Goal: Information Seeking & Learning: Understand process/instructions

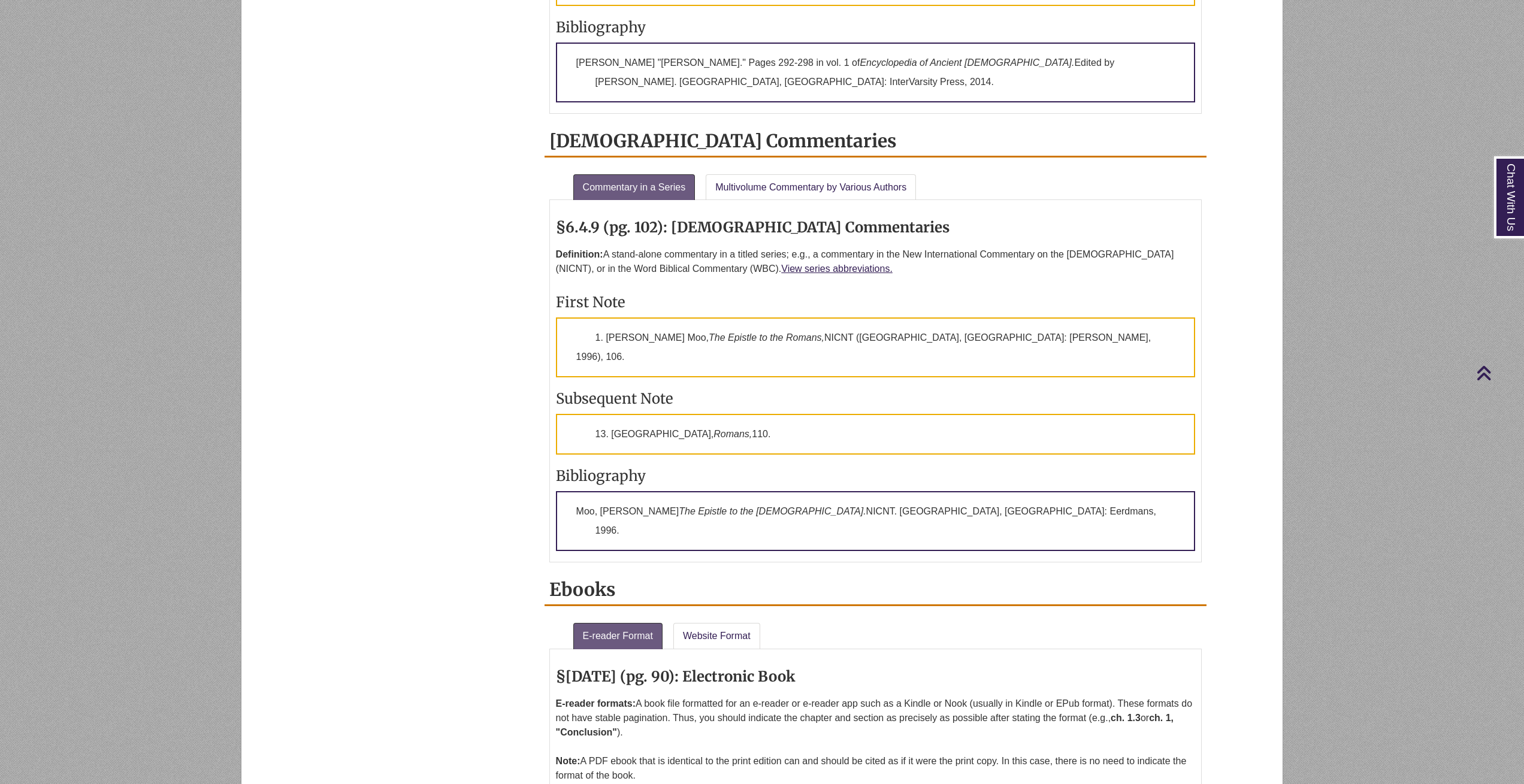
scroll to position [1562, 0]
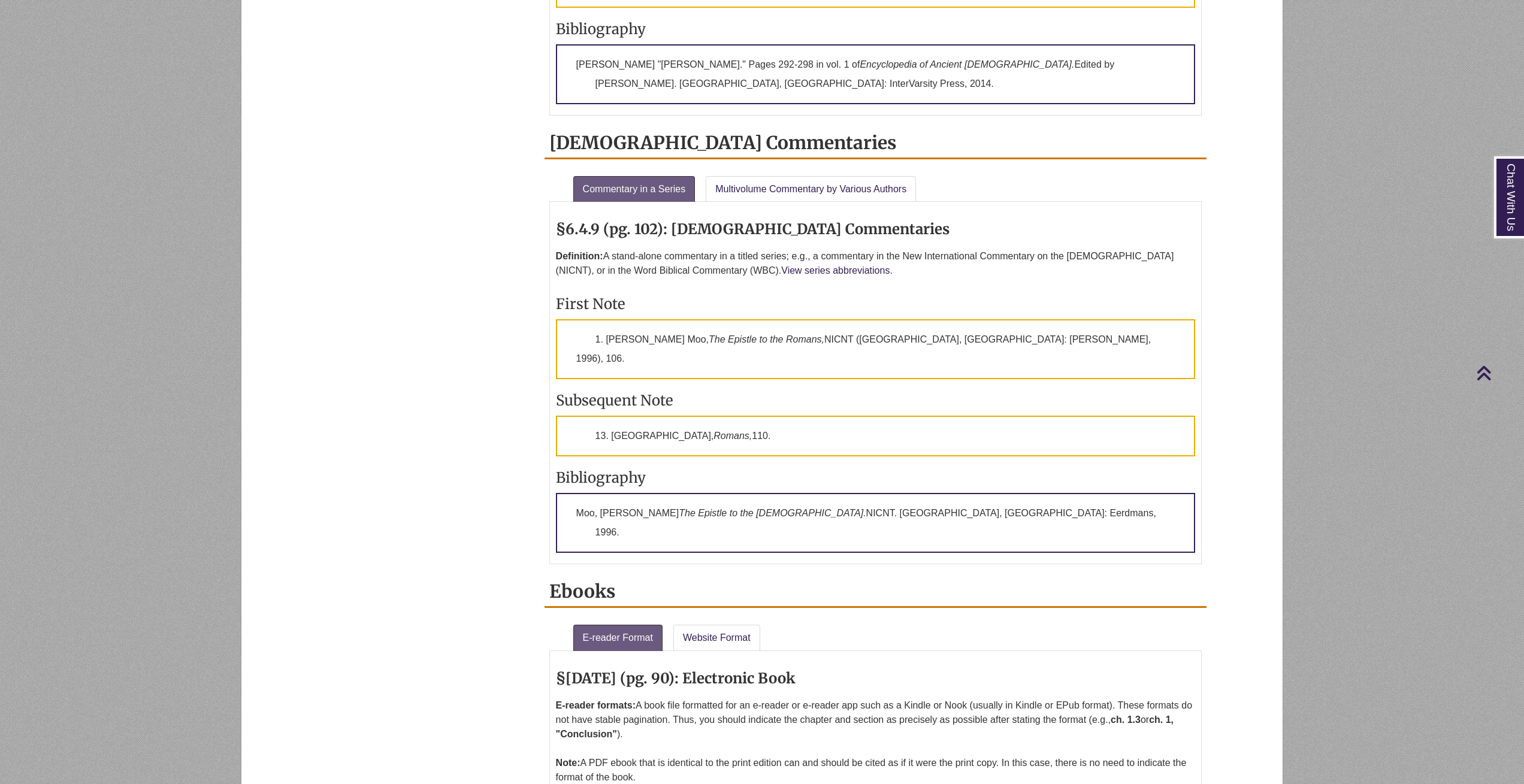
click at [787, 271] on link "View series abbreviations." at bounding box center [836, 270] width 111 height 10
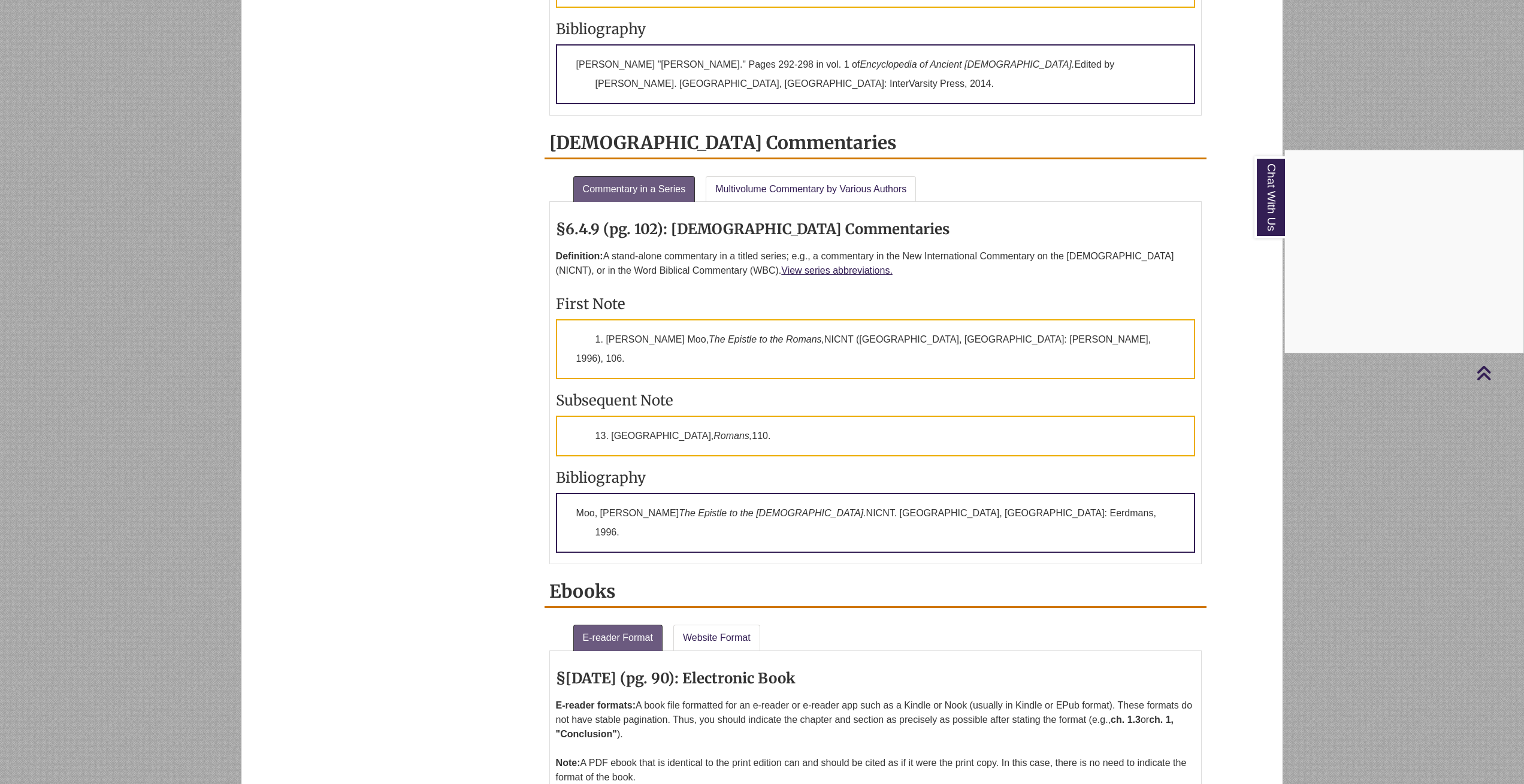
click at [768, 192] on div "Chat With Us" at bounding box center [762, 392] width 1524 height 784
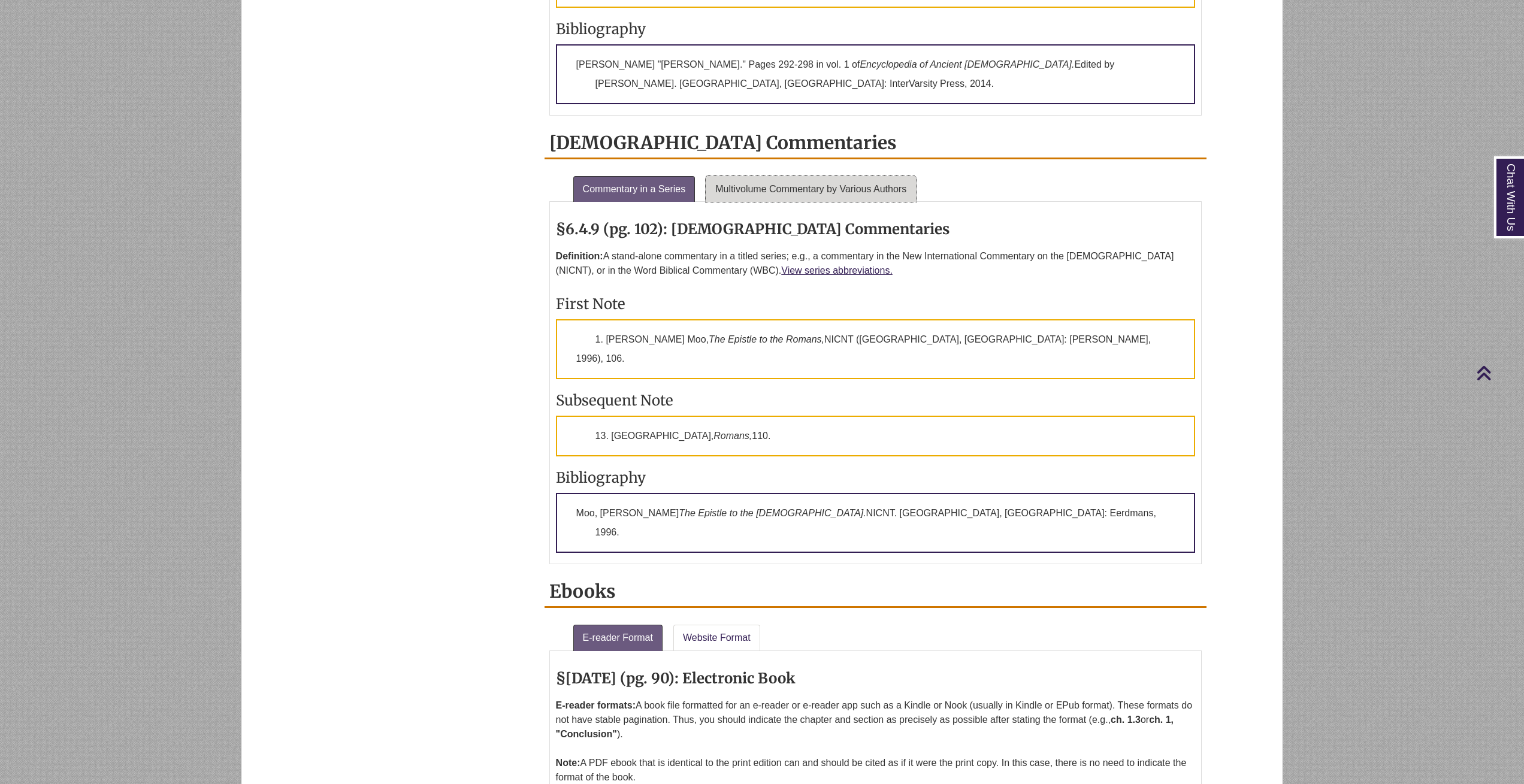
click at [763, 192] on link "Multivolume Commentary by Various Authors" at bounding box center [811, 189] width 210 height 27
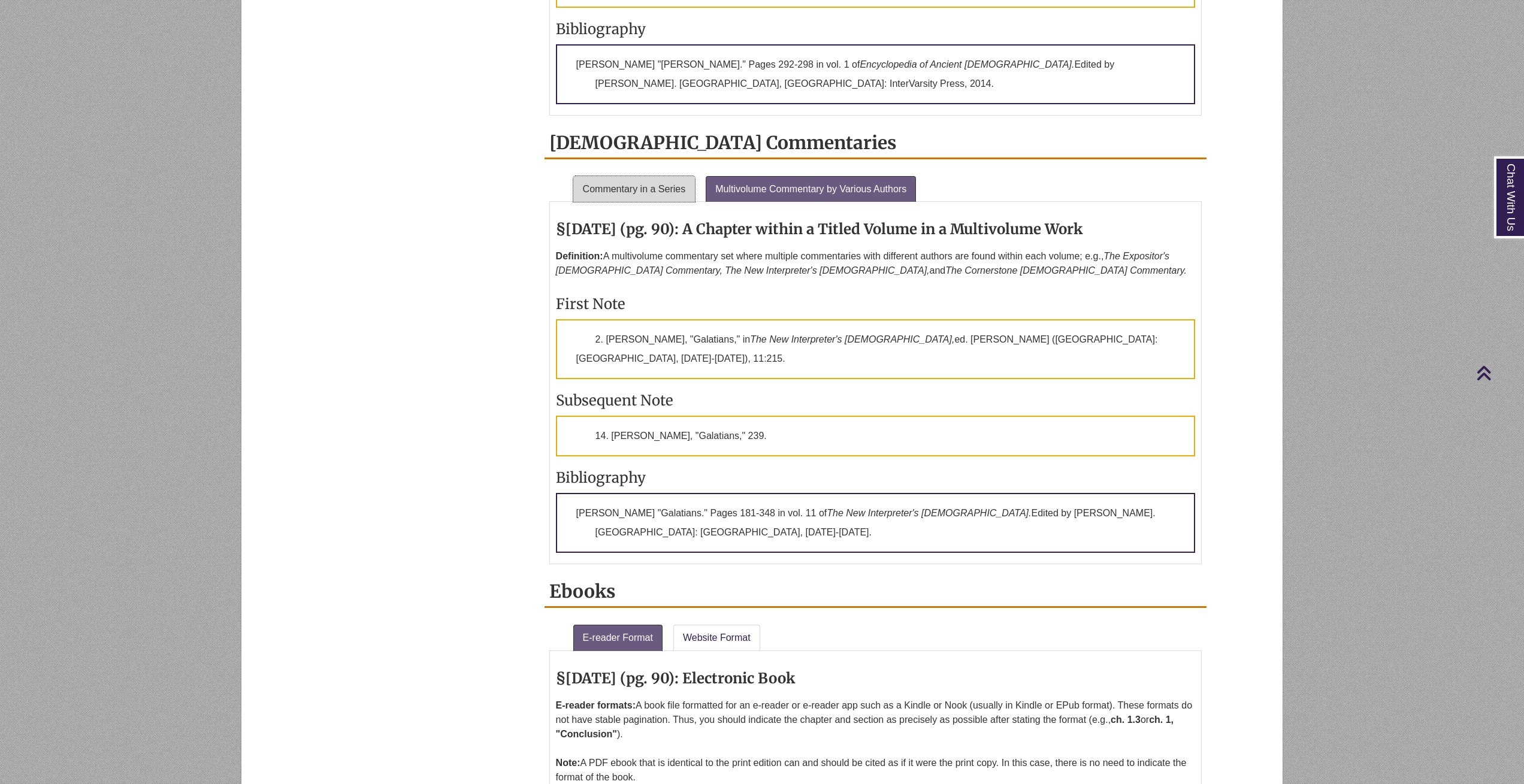
click at [607, 181] on link "Commentary in a Series" at bounding box center [635, 189] width 122 height 27
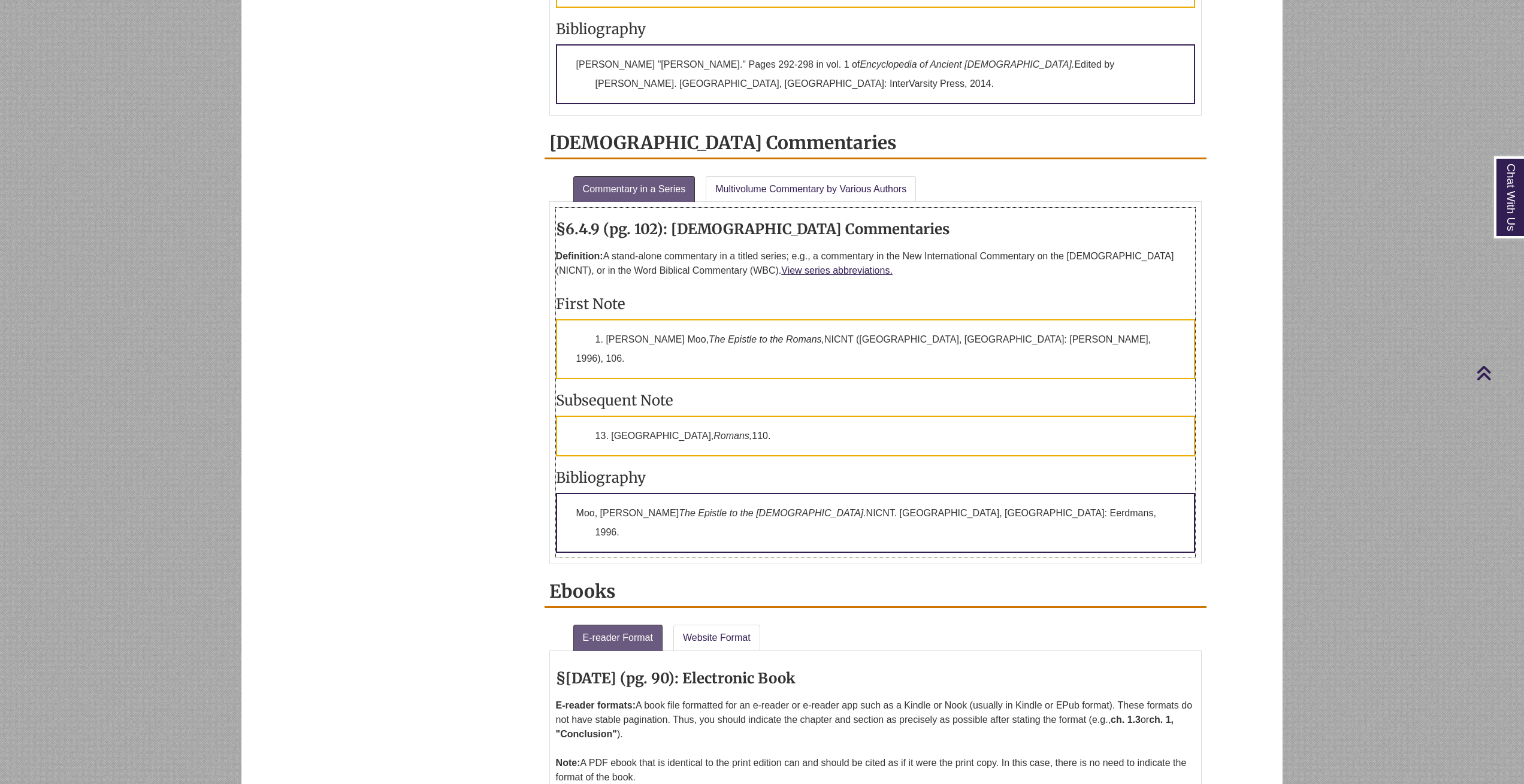
click at [770, 276] on p "Definition: A stand-alone commentary in a titled series; e.g., a commentary in …" at bounding box center [875, 263] width 639 height 38
click at [781, 270] on link "View series abbreviations." at bounding box center [836, 270] width 111 height 10
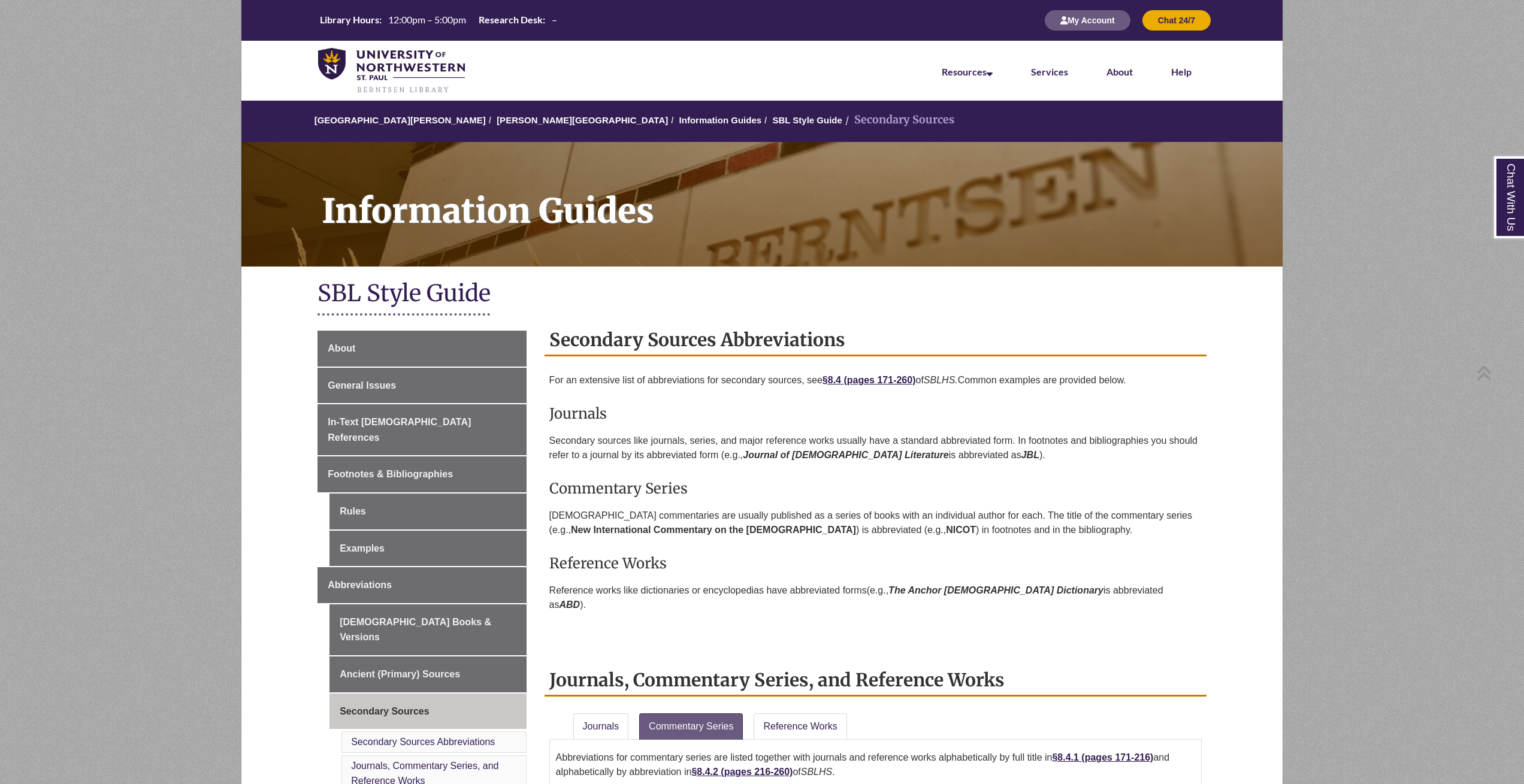
scroll to position [729, 0]
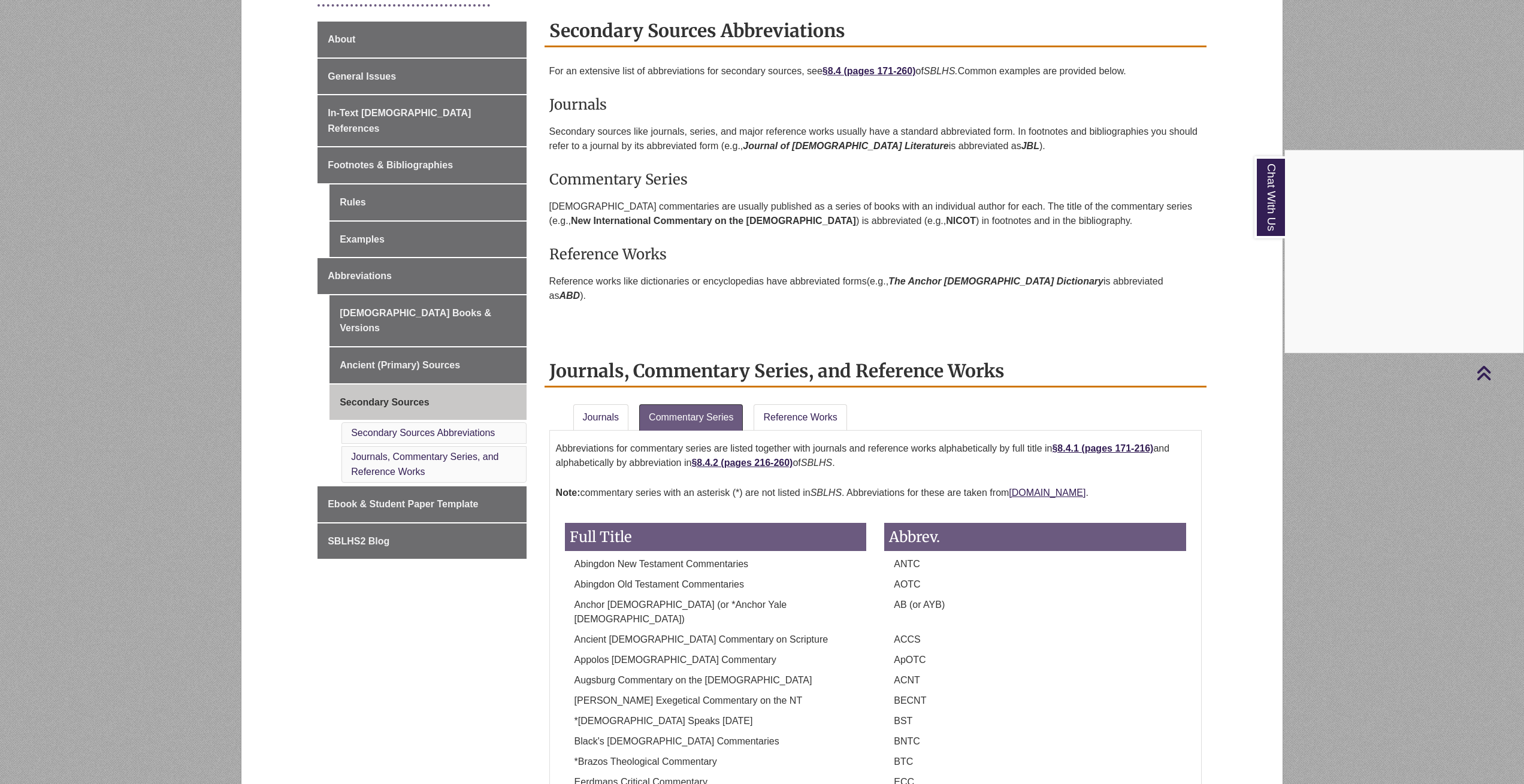
scroll to position [312, 0]
